Goal: Find specific page/section: Find specific page/section

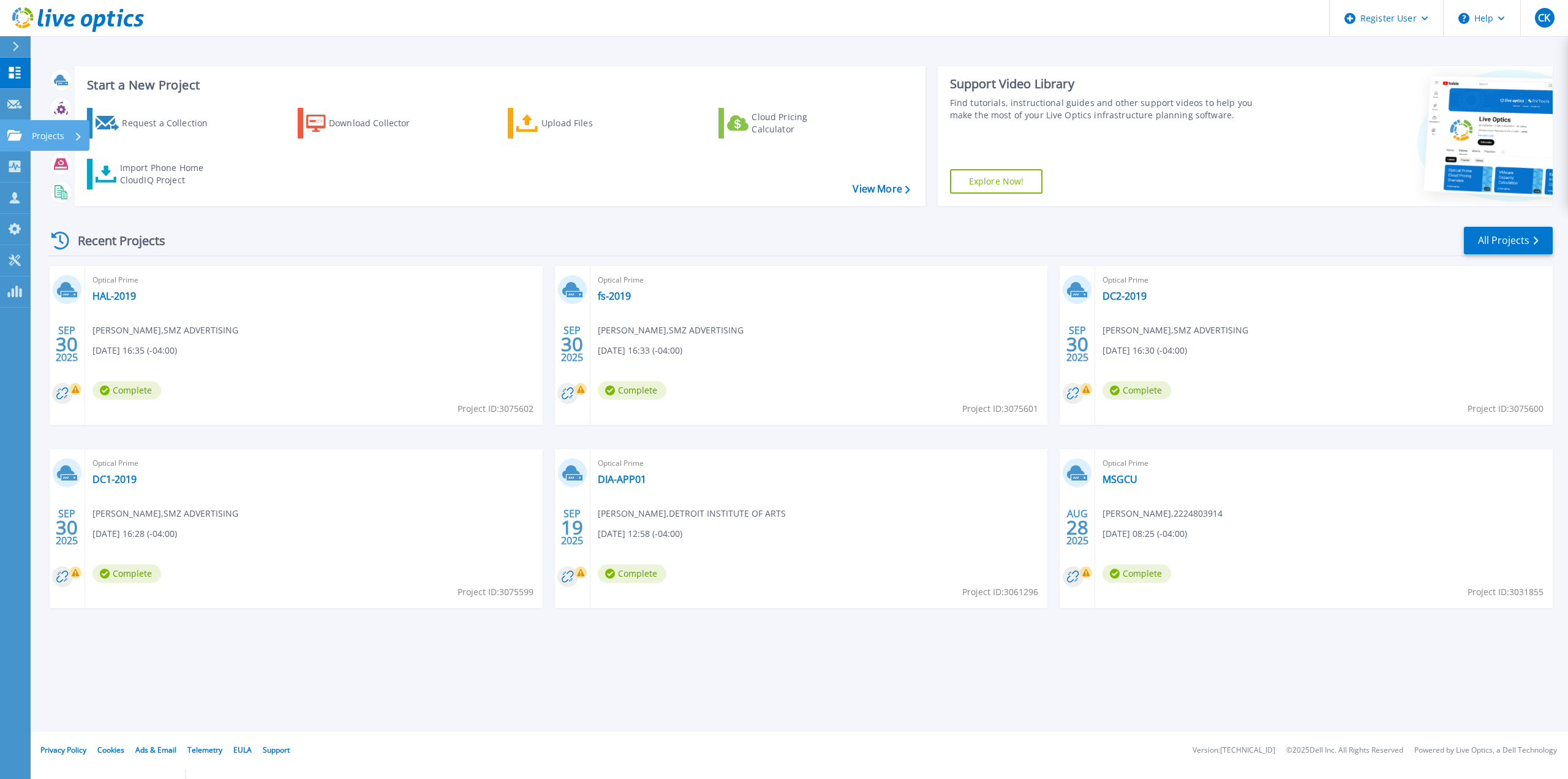
click at [12, 134] on icon at bounding box center [14, 135] width 15 height 11
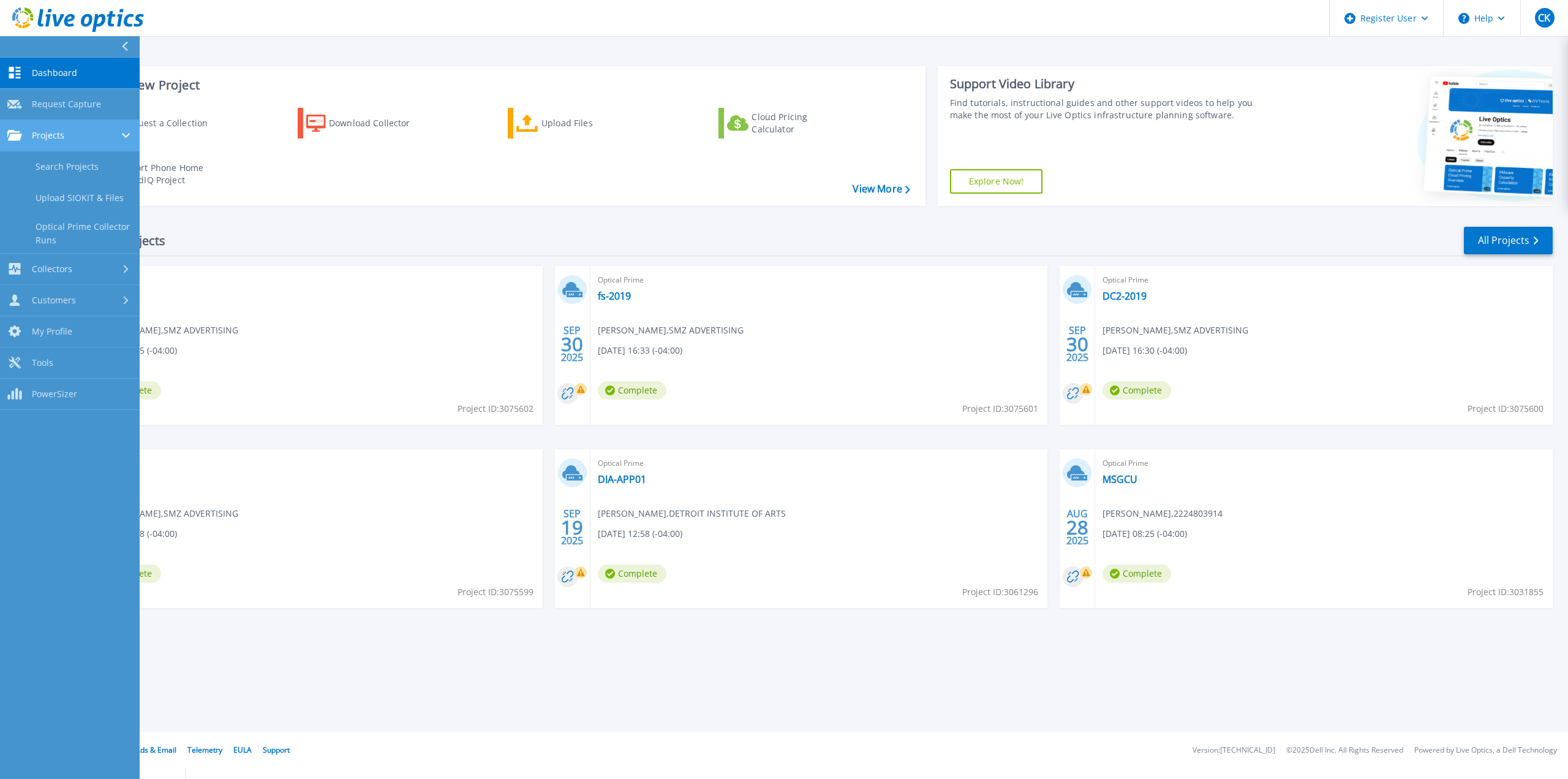
click at [65, 136] on div "Projects" at bounding box center [69, 135] width 125 height 11
click at [57, 142] on link "Projects Projects" at bounding box center [70, 135] width 140 height 31
click at [57, 170] on link "Search Projects" at bounding box center [70, 166] width 140 height 31
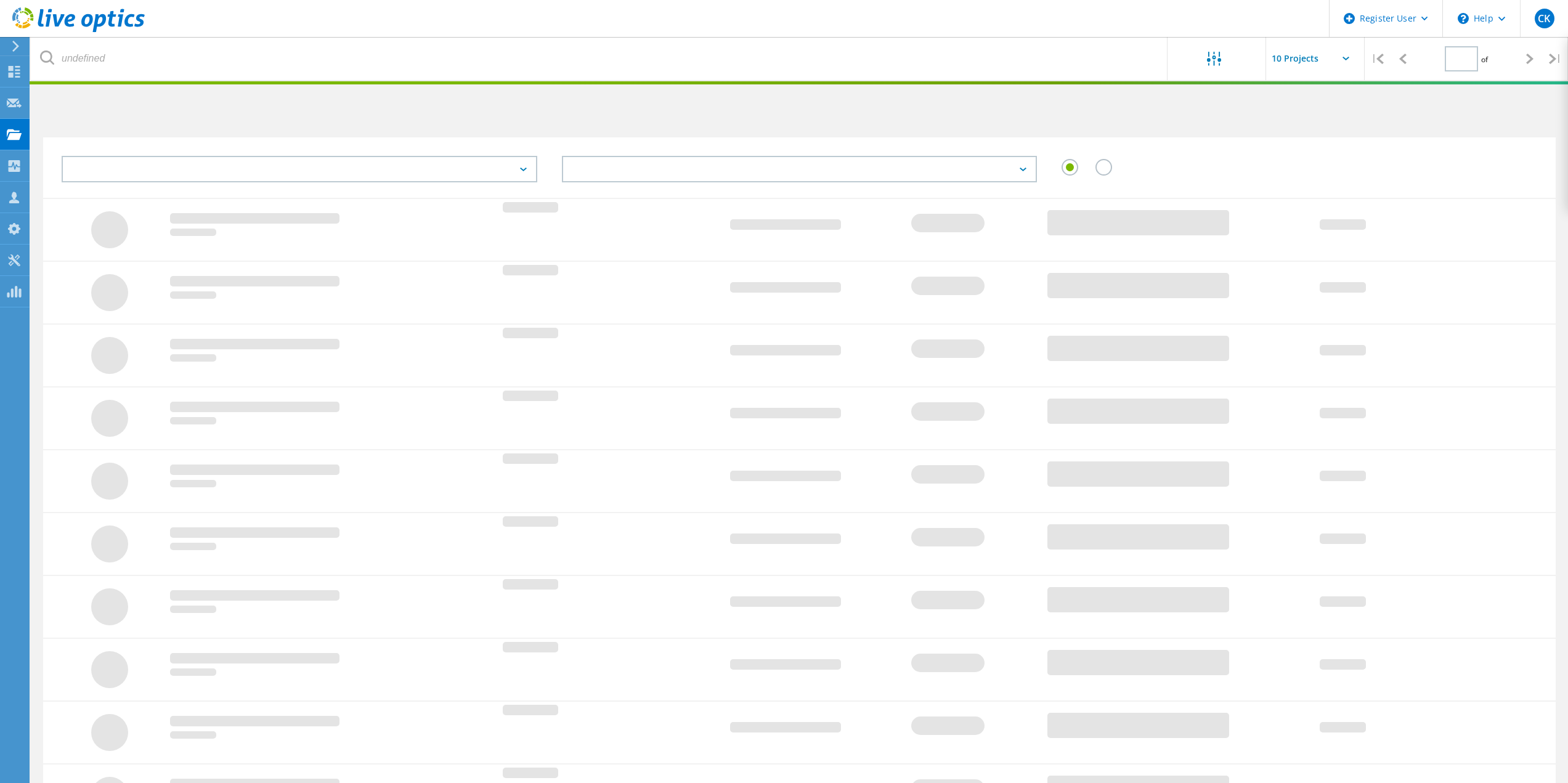
type input "1"
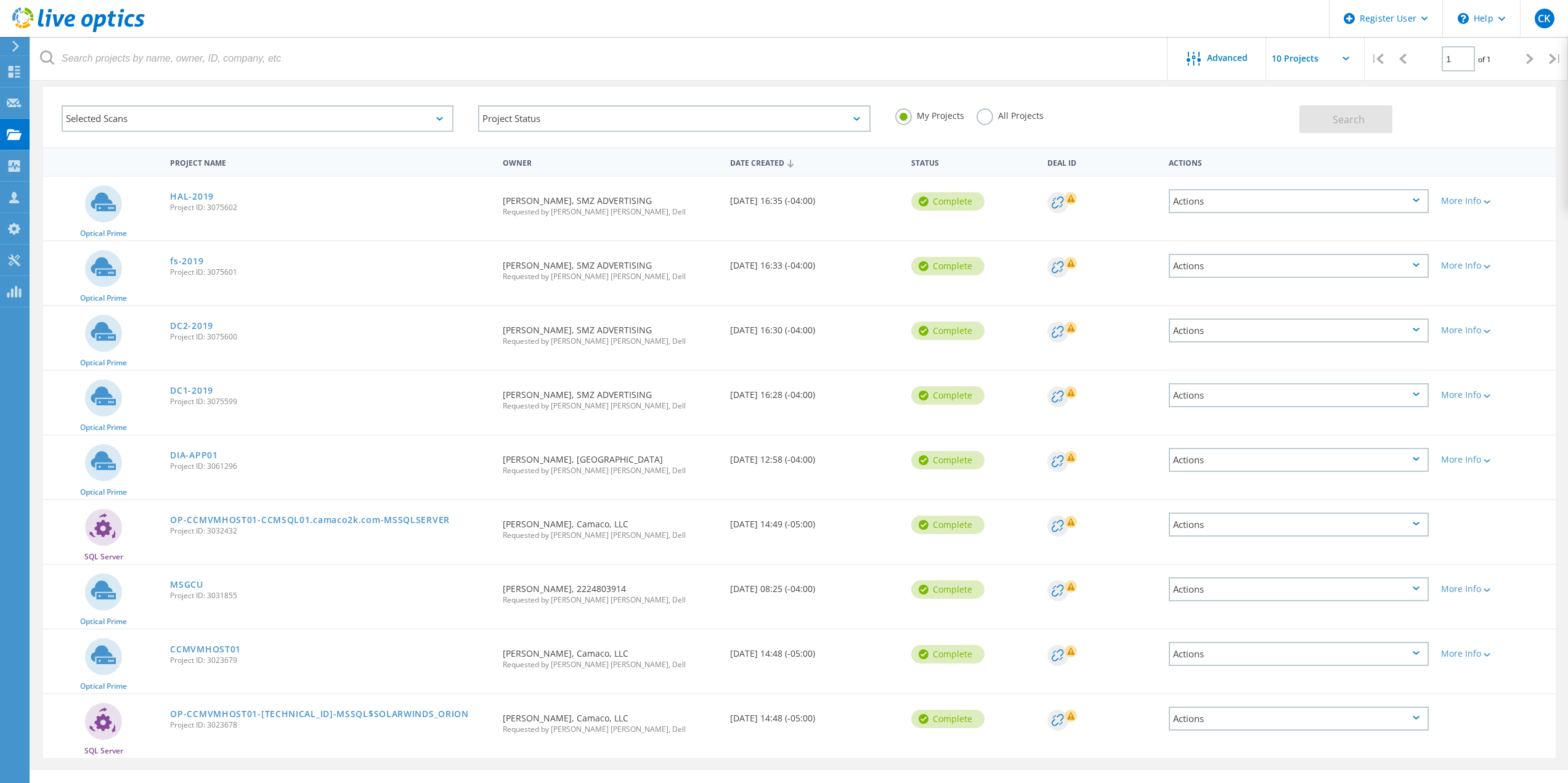
scroll to position [75, 0]
